Goal: Task Accomplishment & Management: Complete application form

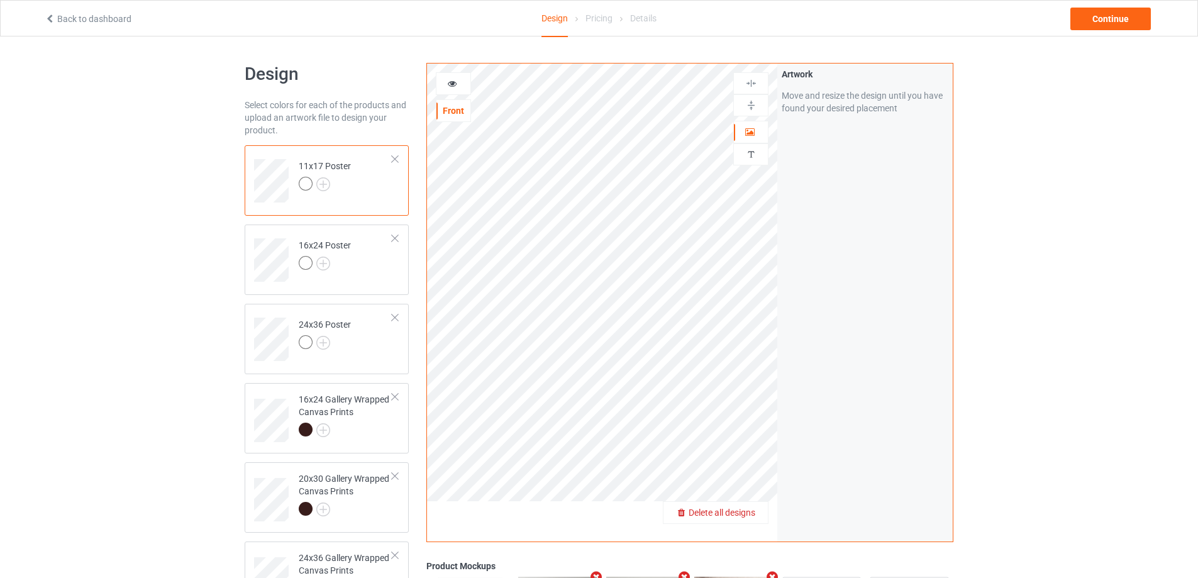
click at [743, 512] on span "Delete all designs" at bounding box center [722, 513] width 67 height 10
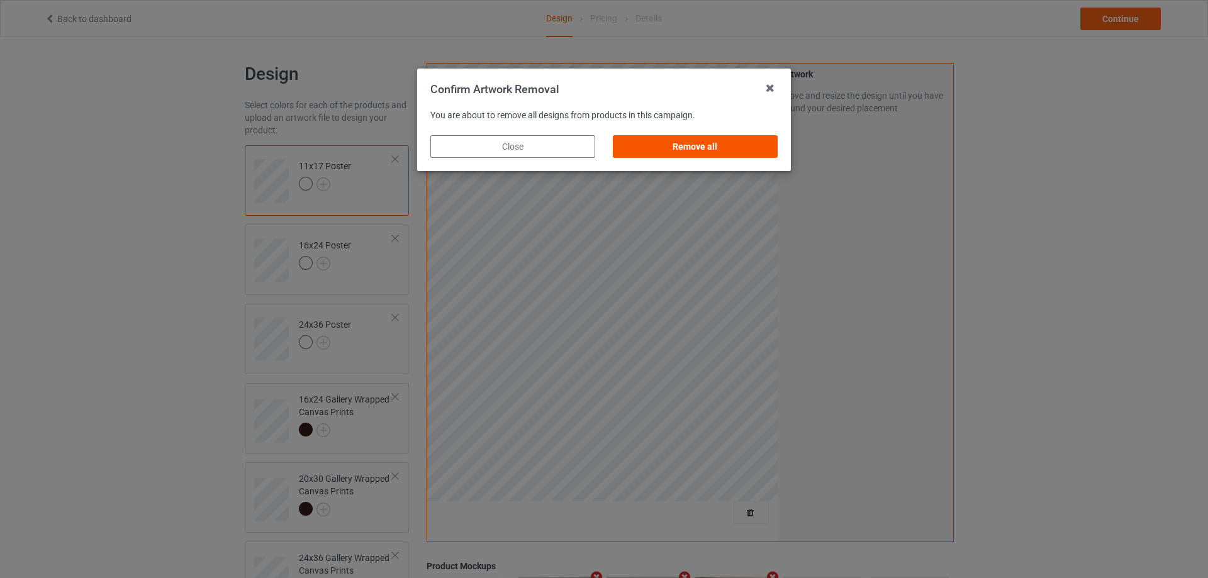
click at [723, 142] on div "Remove all" at bounding box center [695, 146] width 165 height 23
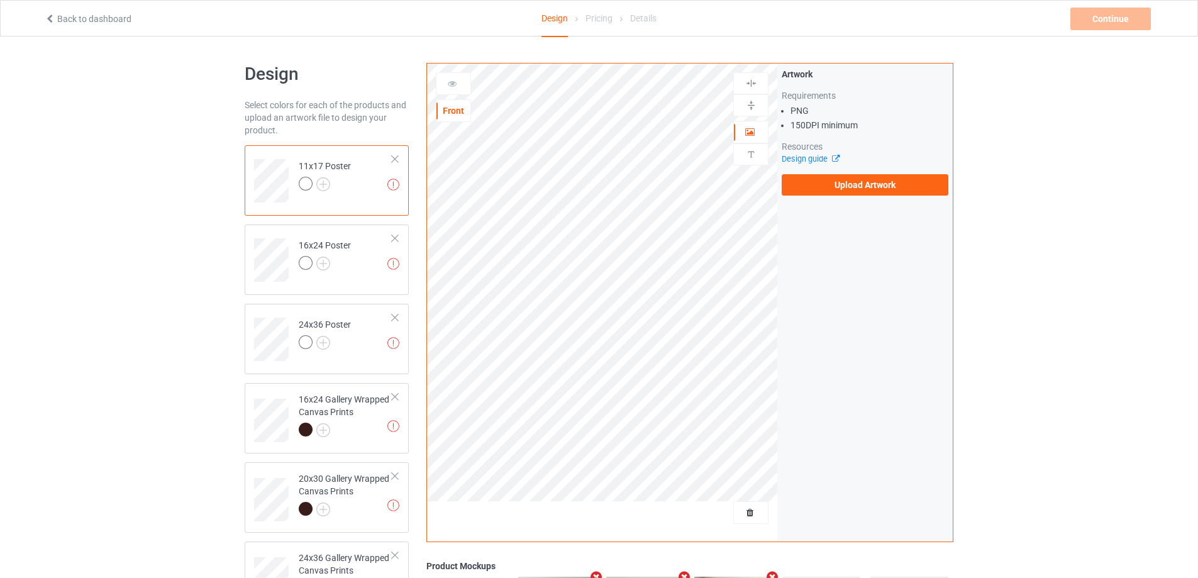
click at [816, 174] on div "Artwork Requirements PNG 150 DPI minimum Resources Design guide Upload Artwork" at bounding box center [865, 132] width 167 height 128
click at [823, 186] on label "Upload Artwork" at bounding box center [865, 184] width 167 height 21
click at [0, 0] on input "Upload Artwork" at bounding box center [0, 0] width 0 height 0
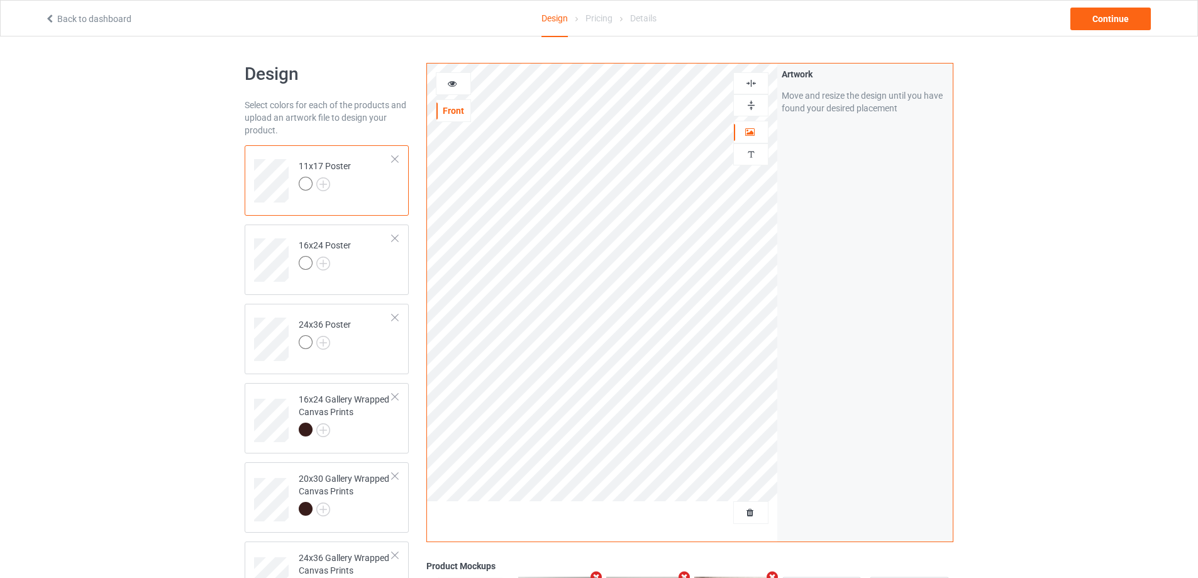
click at [753, 101] on img at bounding box center [751, 105] width 12 height 12
click at [753, 82] on img at bounding box center [751, 83] width 12 height 12
click at [753, 104] on img at bounding box center [751, 105] width 12 height 12
click at [751, 84] on img at bounding box center [751, 83] width 12 height 12
click at [751, 81] on img at bounding box center [751, 83] width 12 height 12
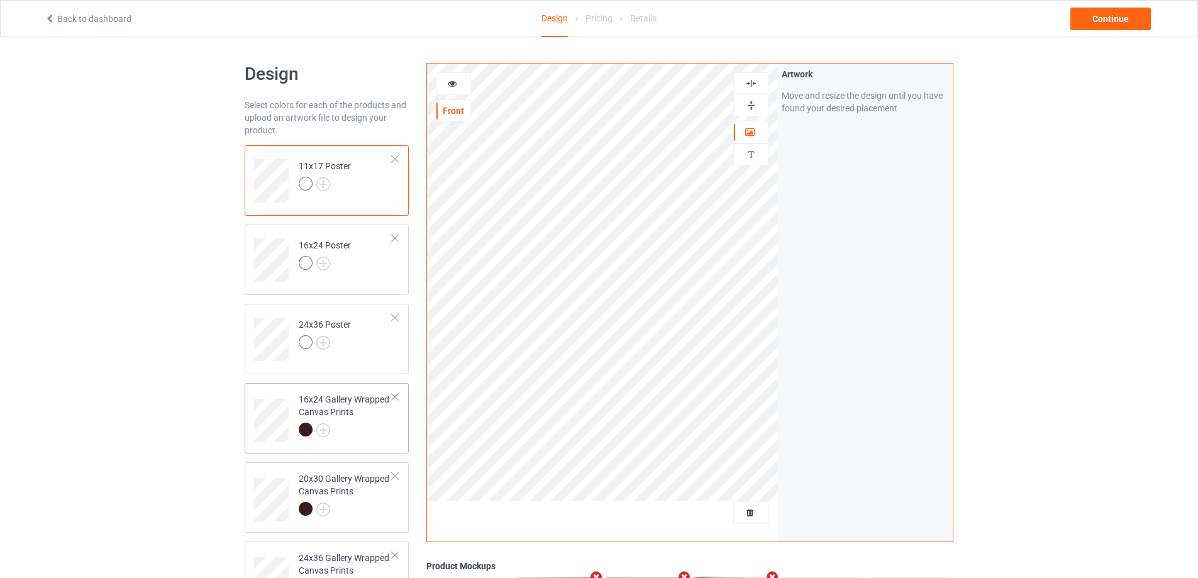
click at [360, 426] on div at bounding box center [346, 432] width 94 height 18
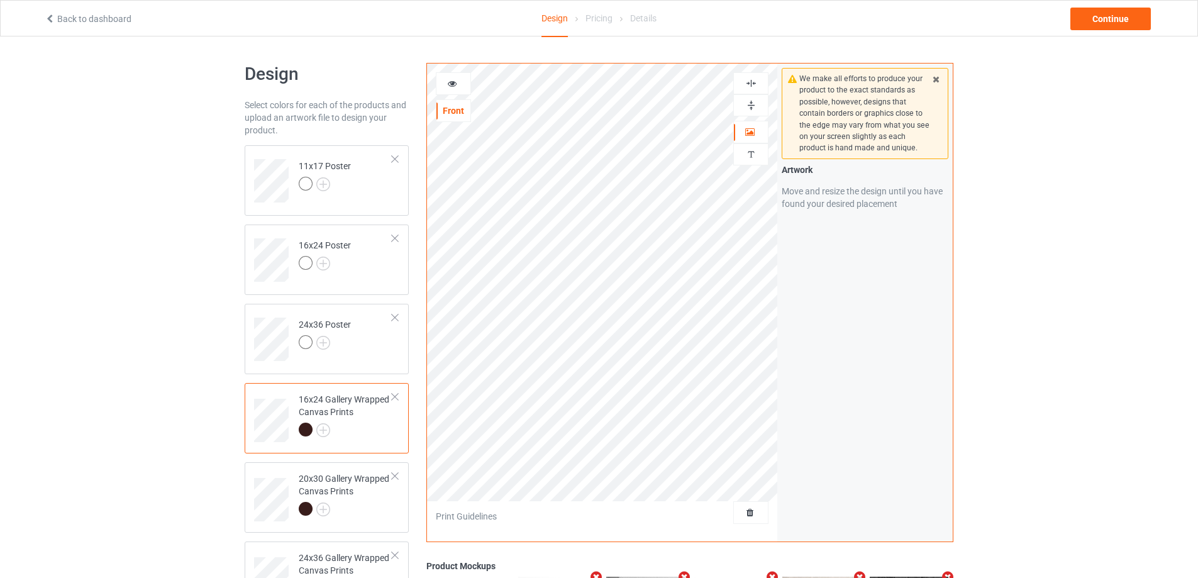
drag, startPoint x: 753, startPoint y: 104, endPoint x: 754, endPoint y: 86, distance: 18.3
click at [754, 104] on img at bounding box center [751, 105] width 12 height 12
click at [754, 85] on img at bounding box center [751, 83] width 12 height 12
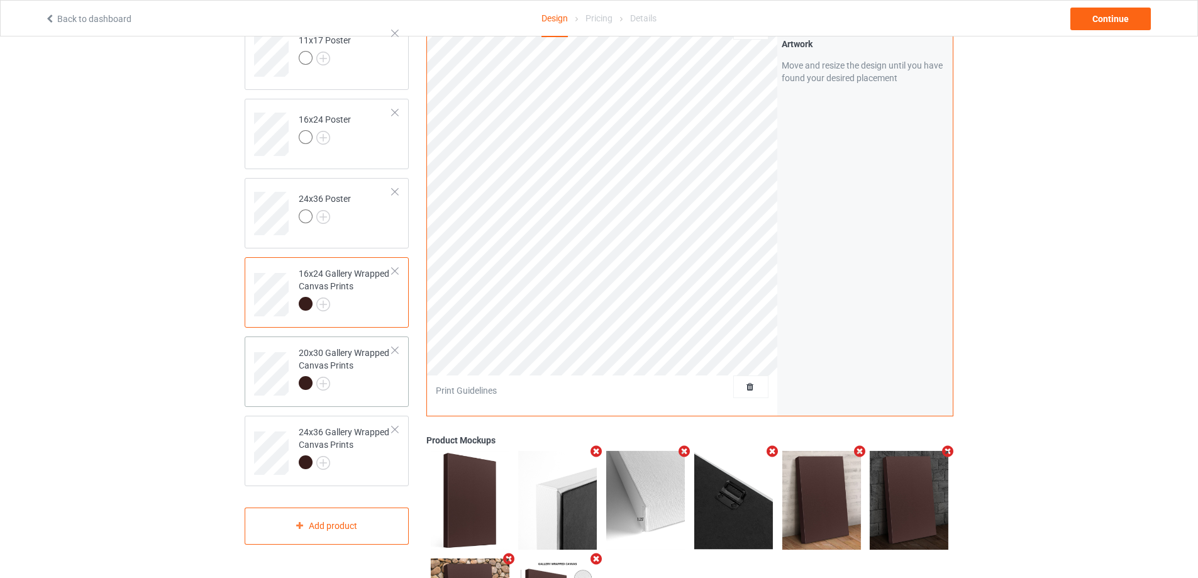
click at [349, 391] on div at bounding box center [346, 385] width 94 height 18
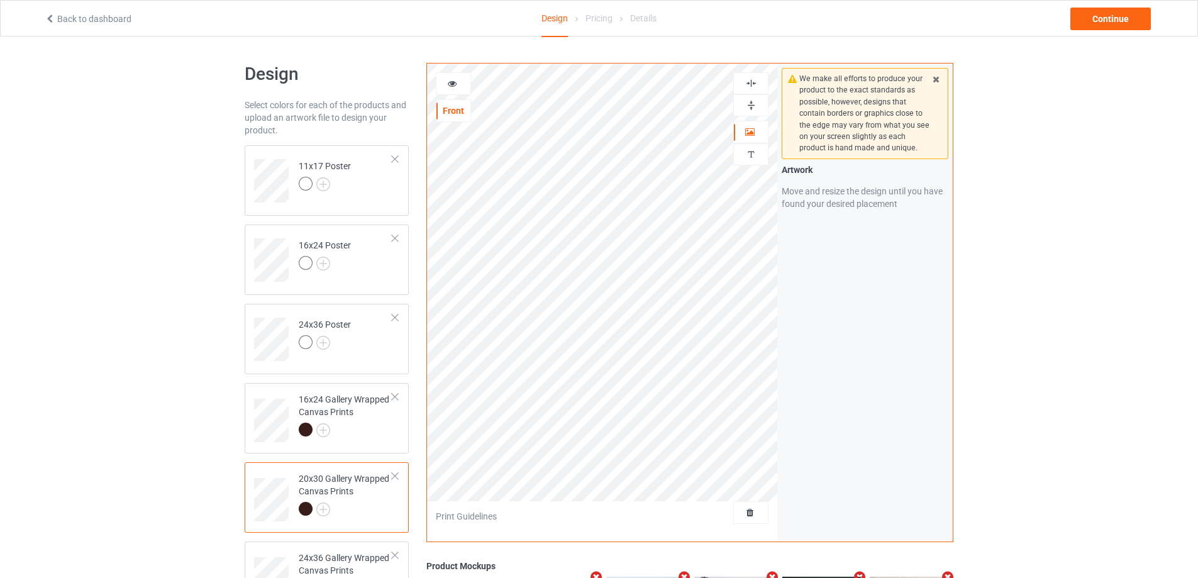
drag, startPoint x: 752, startPoint y: 104, endPoint x: 757, endPoint y: 89, distance: 16.3
click at [753, 105] on img at bounding box center [751, 105] width 12 height 12
click at [758, 84] on div at bounding box center [751, 83] width 34 height 12
click at [759, 84] on div at bounding box center [751, 83] width 34 height 12
click at [763, 84] on div at bounding box center [751, 83] width 34 height 12
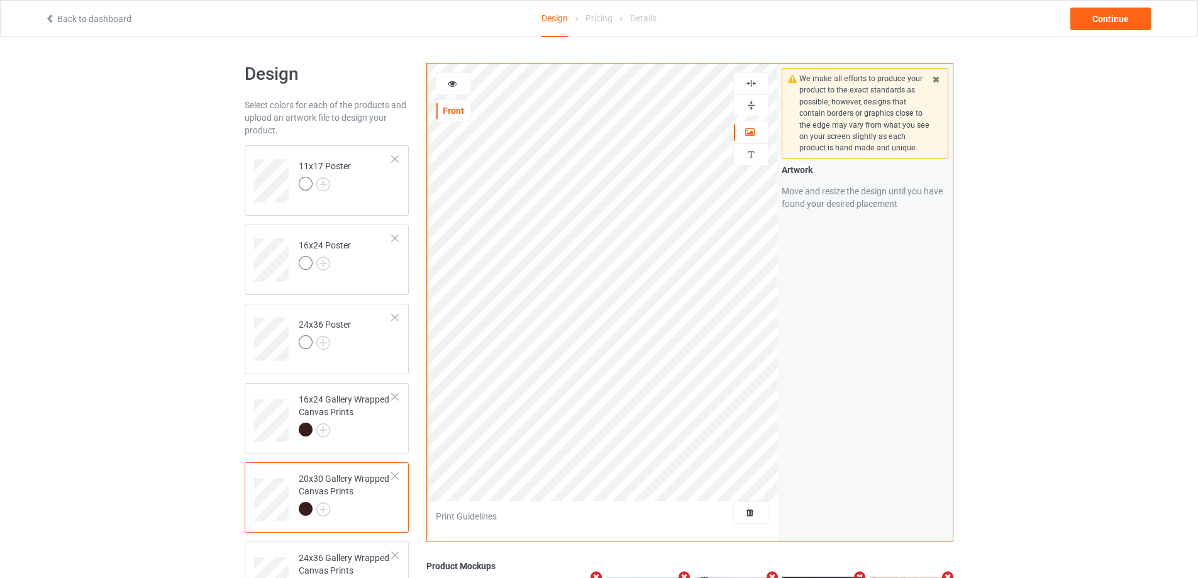
click at [753, 80] on img at bounding box center [751, 83] width 12 height 12
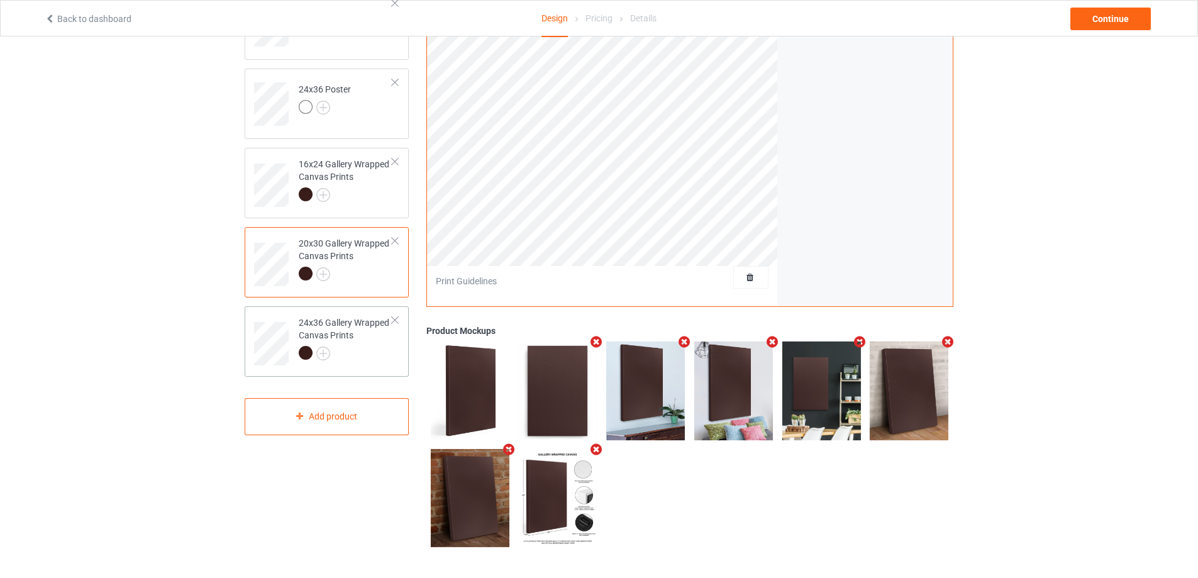
click at [365, 358] on div at bounding box center [346, 355] width 94 height 18
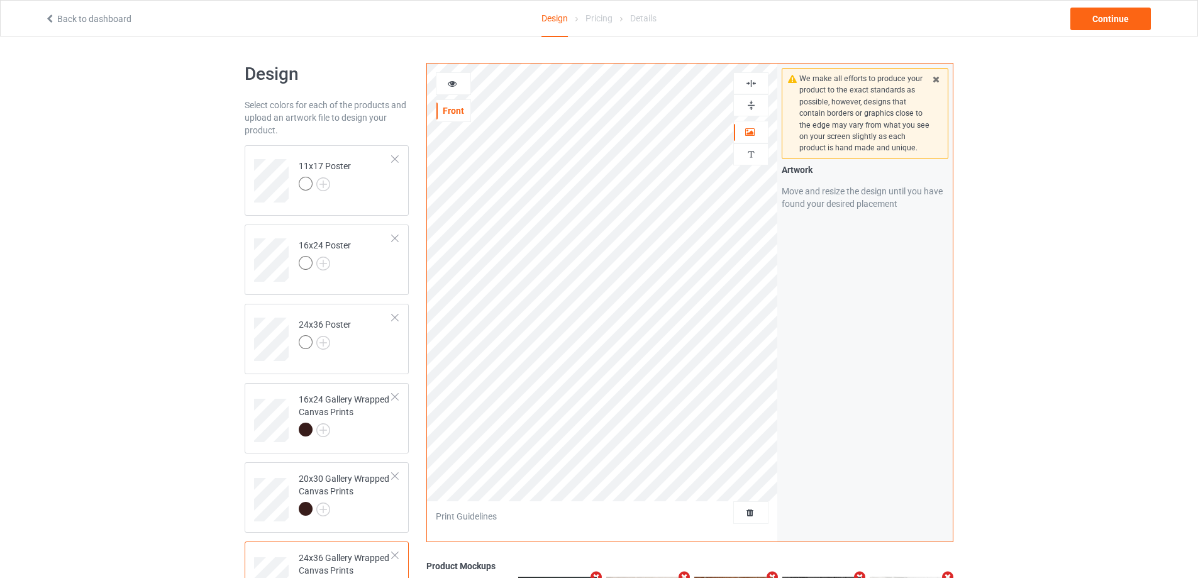
click at [752, 103] on img at bounding box center [751, 105] width 12 height 12
click at [750, 87] on img at bounding box center [751, 83] width 12 height 12
click at [1111, 14] on div "Continue" at bounding box center [1111, 19] width 81 height 23
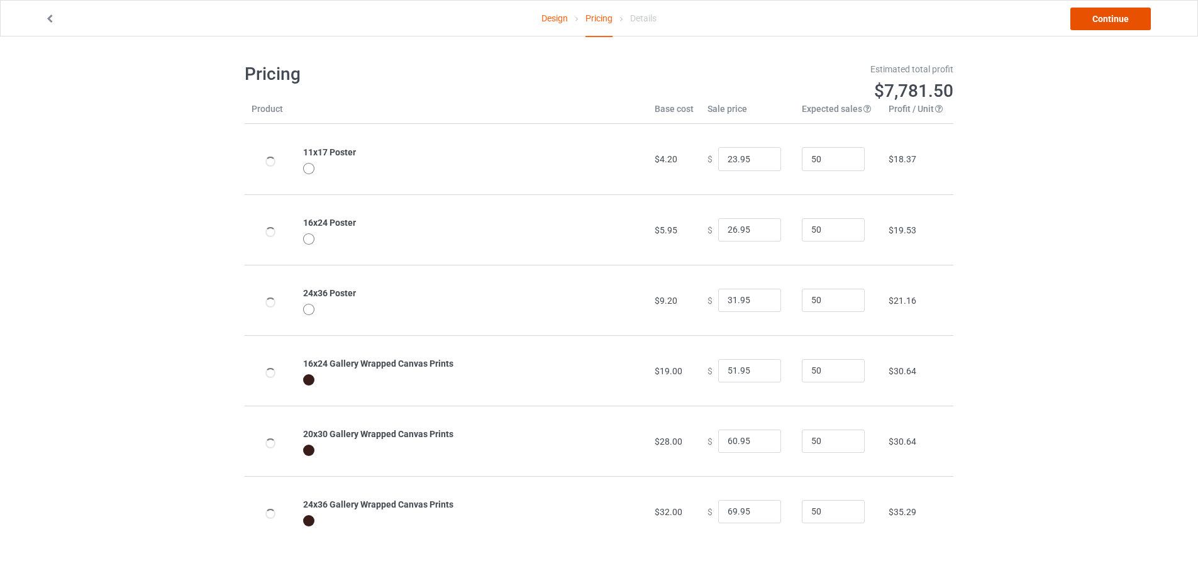
click at [1111, 16] on link "Continue" at bounding box center [1111, 19] width 81 height 23
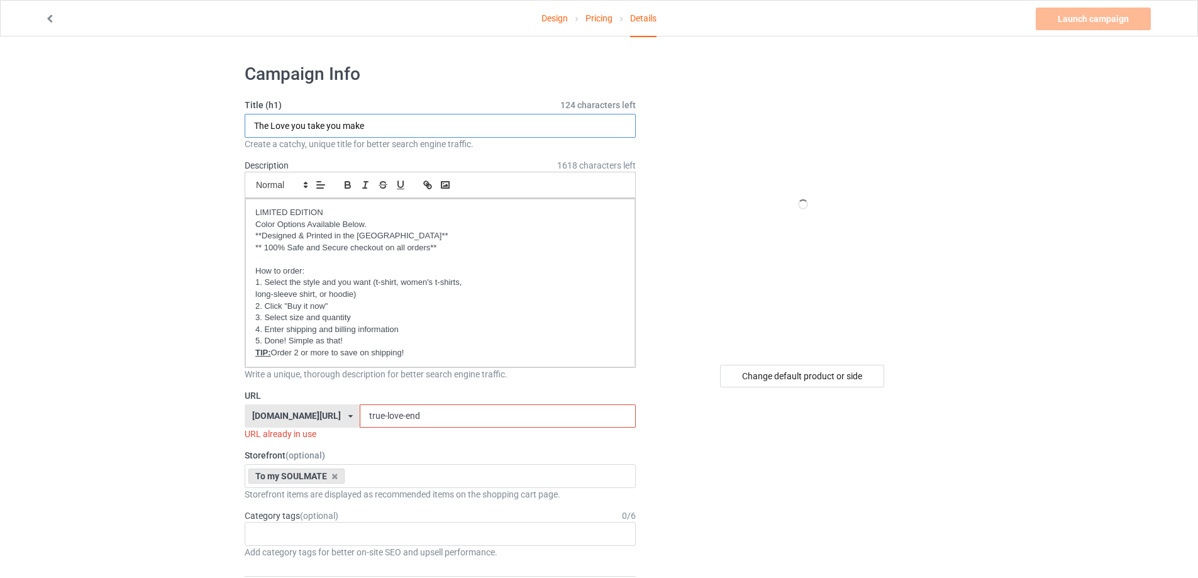
drag, startPoint x: 384, startPoint y: 123, endPoint x: 139, endPoint y: 120, distance: 244.7
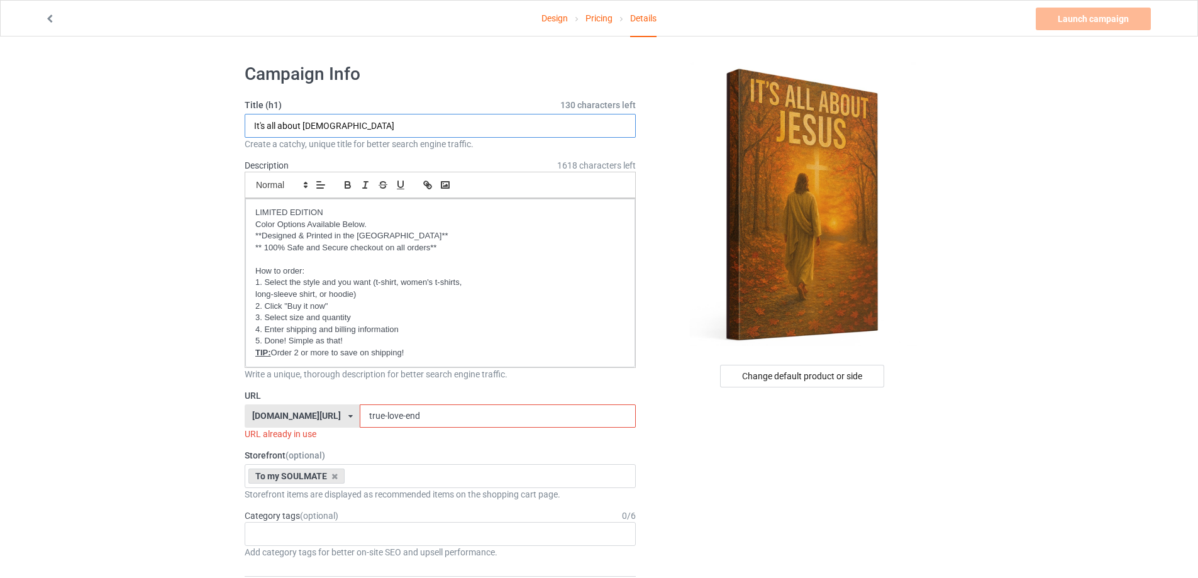
type input "It's all about [DEMOGRAPHIC_DATA]"
drag, startPoint x: 446, startPoint y: 416, endPoint x: 238, endPoint y: 414, distance: 207.6
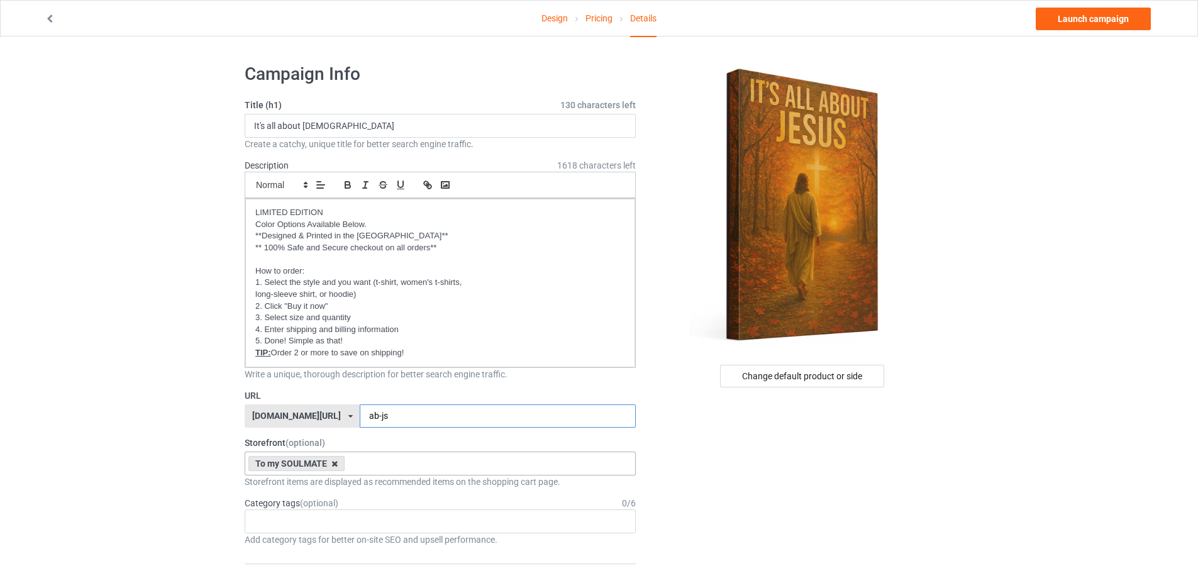
type input "ab-js"
click at [333, 465] on icon at bounding box center [334, 464] width 6 height 8
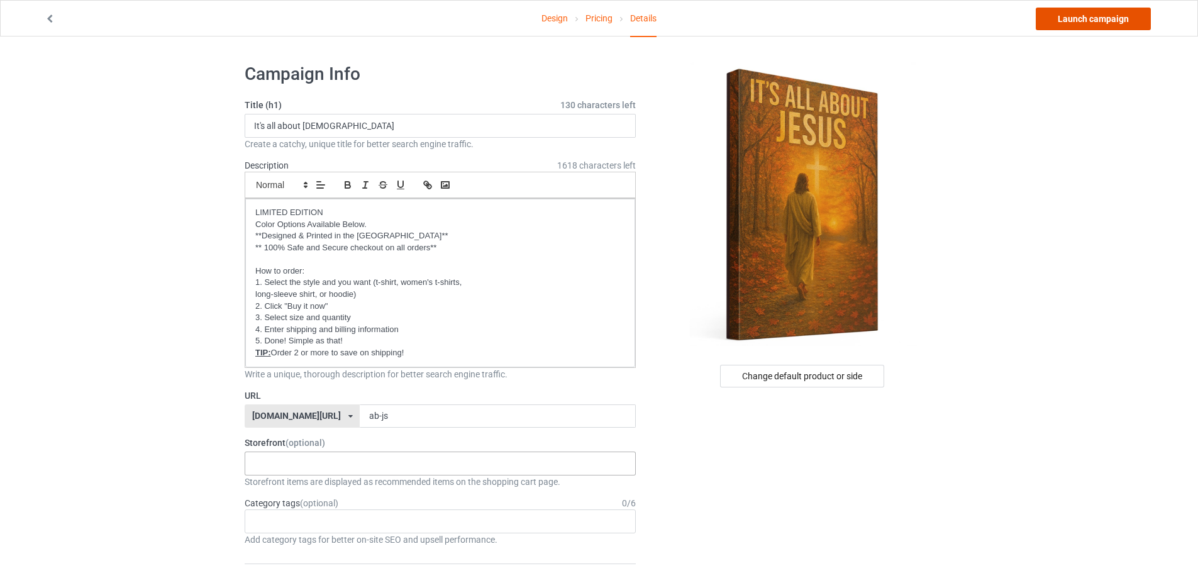
click at [1066, 21] on link "Launch campaign" at bounding box center [1093, 19] width 115 height 23
